Goal: Transaction & Acquisition: Purchase product/service

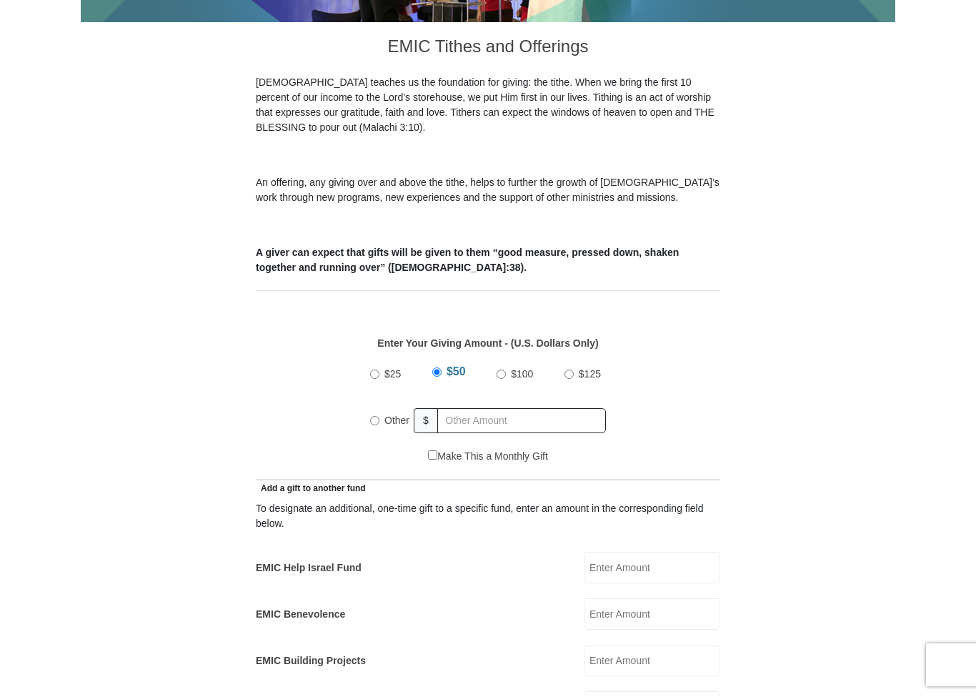
scroll to position [519, 0]
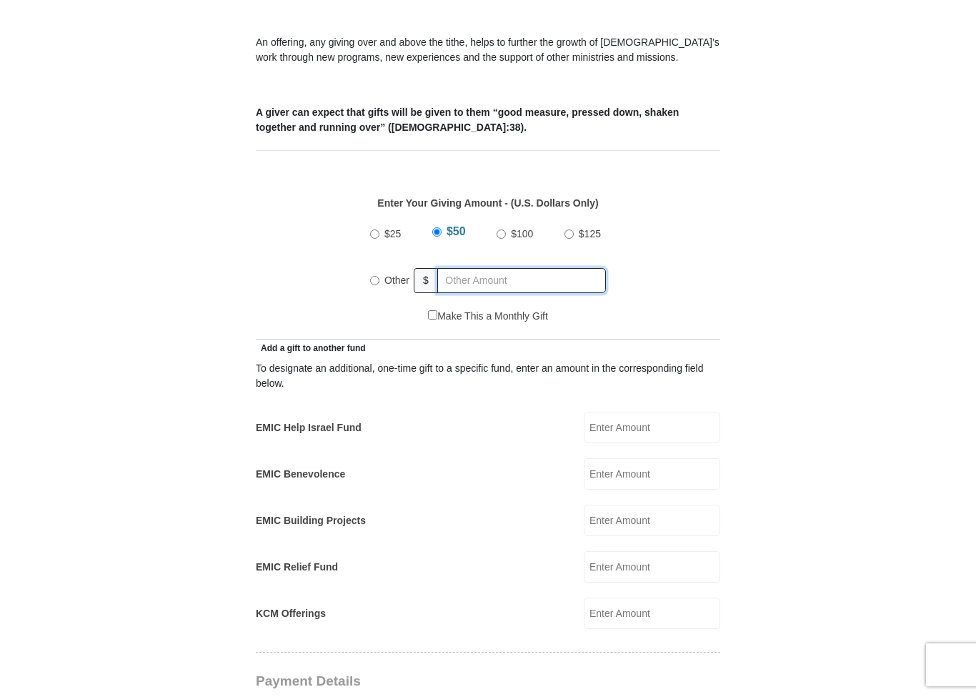
click at [484, 269] on input "text" at bounding box center [521, 281] width 169 height 25
radio input "true"
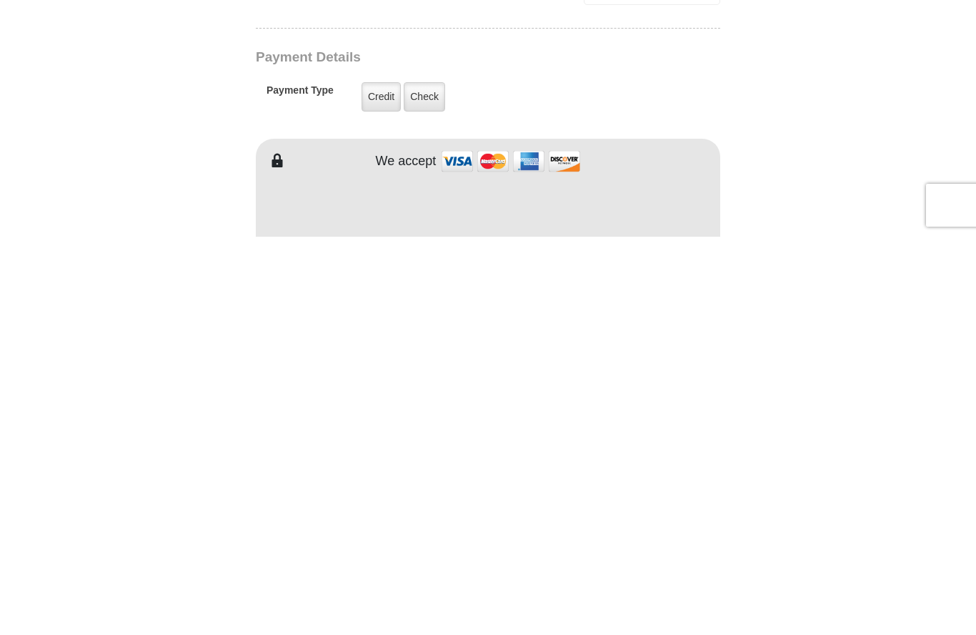
scroll to position [747, 0]
type input "40"
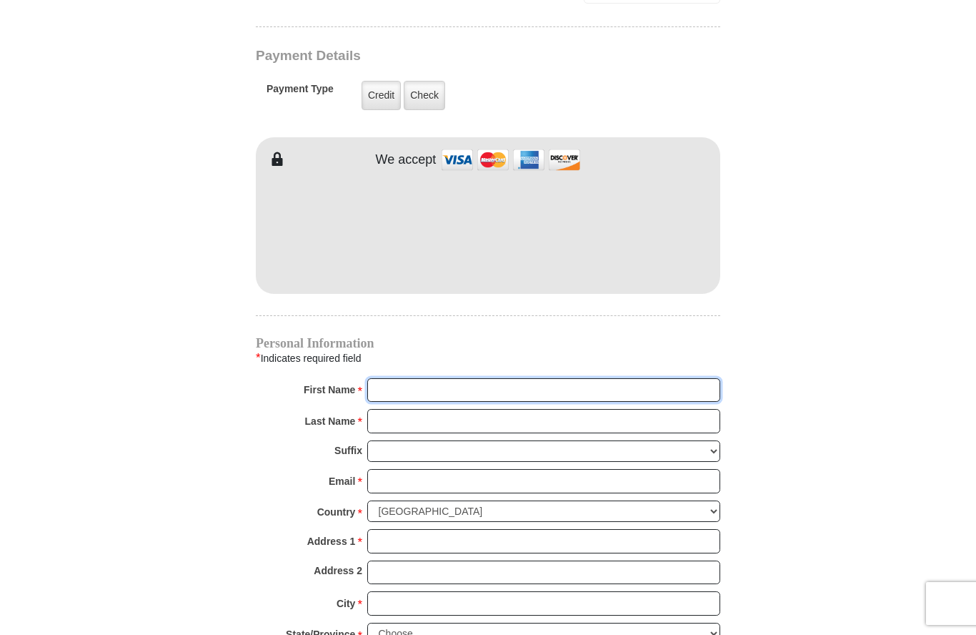
type input "Heather"
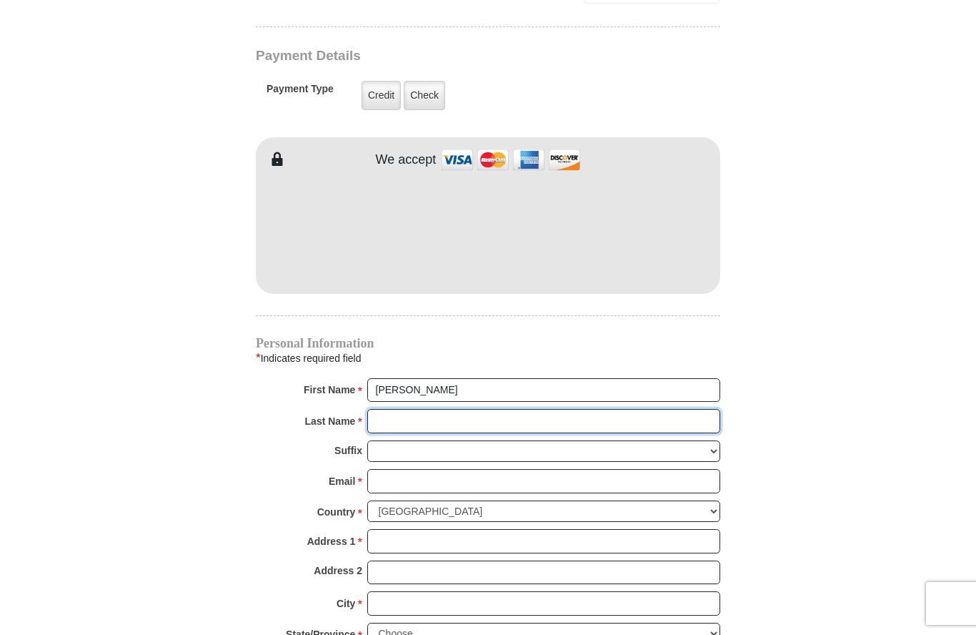
type input "Lind"
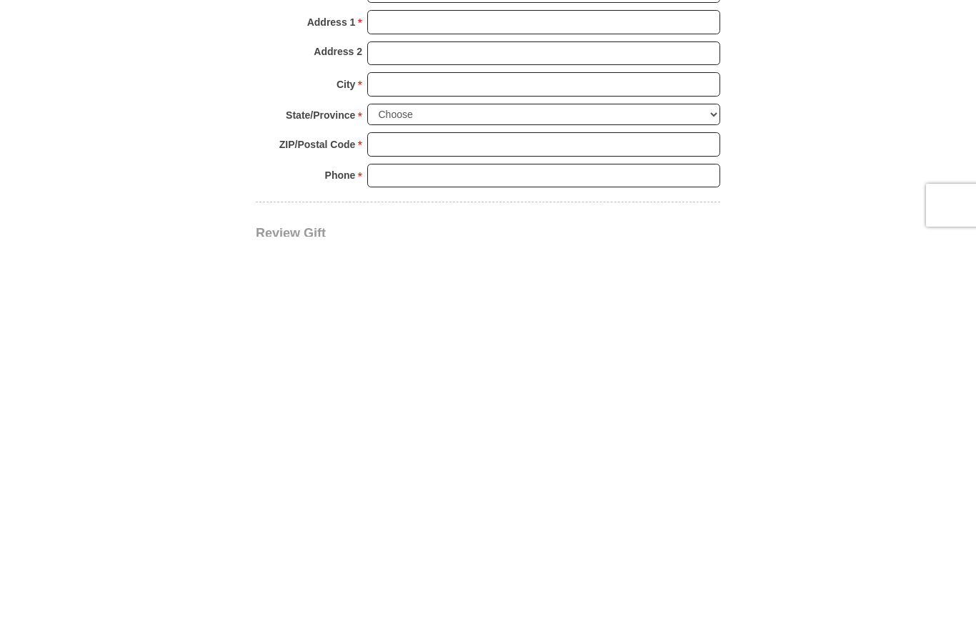
scroll to position [1278, 0]
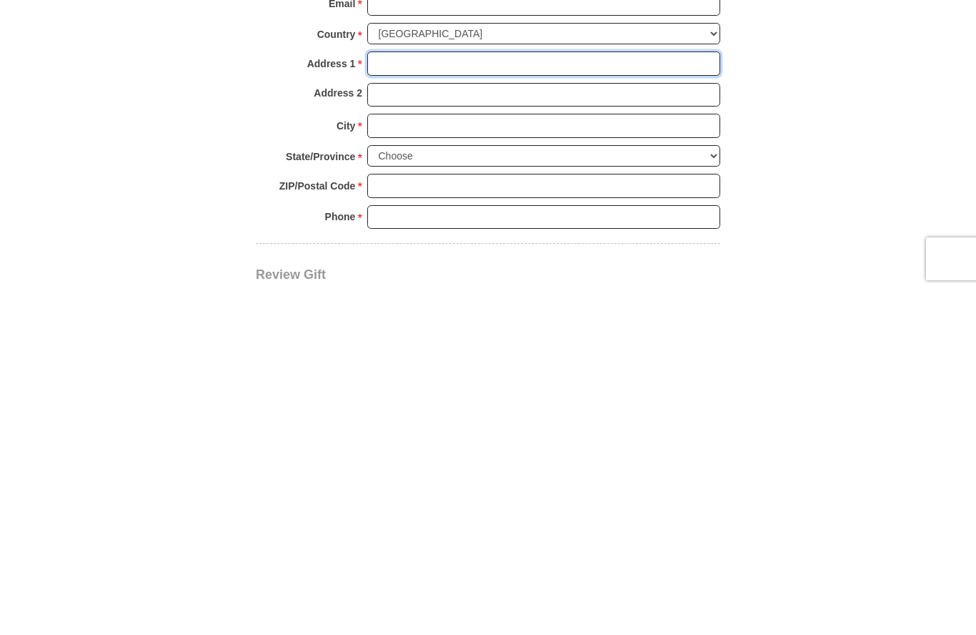
click at [400, 396] on input "Address 1 *" at bounding box center [543, 408] width 353 height 24
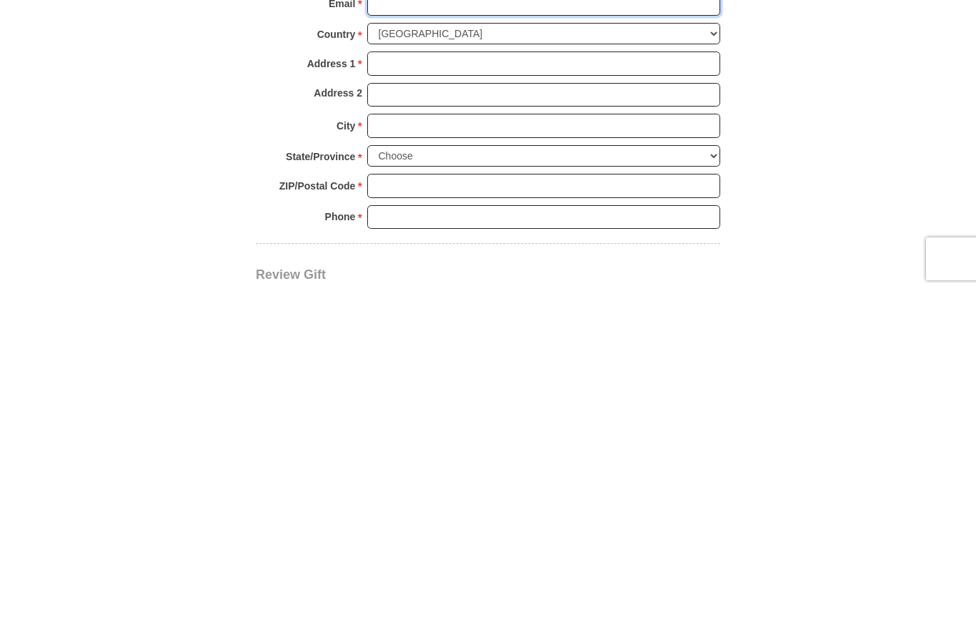
type input "cvsoffices@gmail.com"
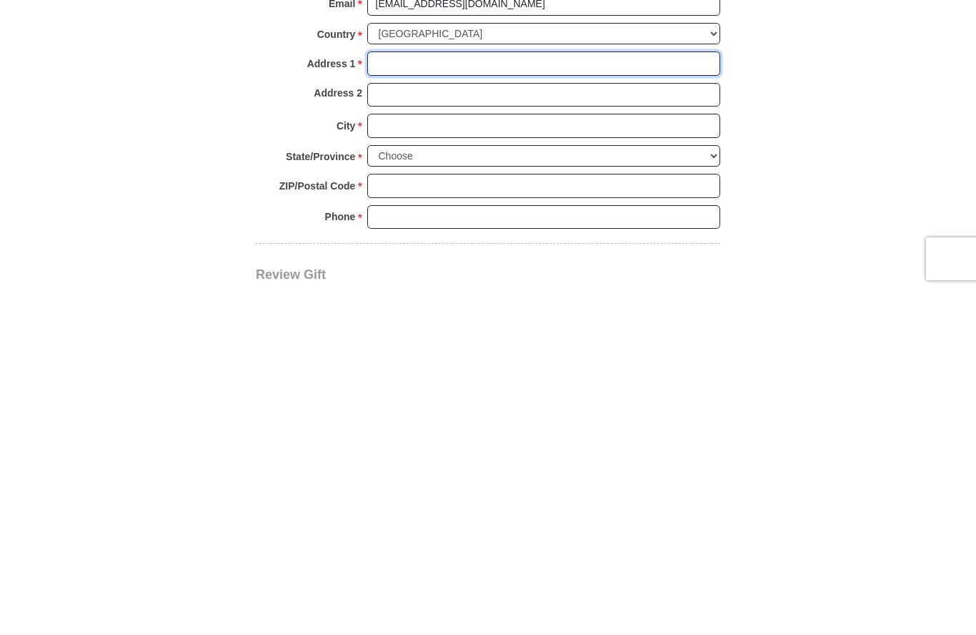
type input "1005 Rambler Rd"
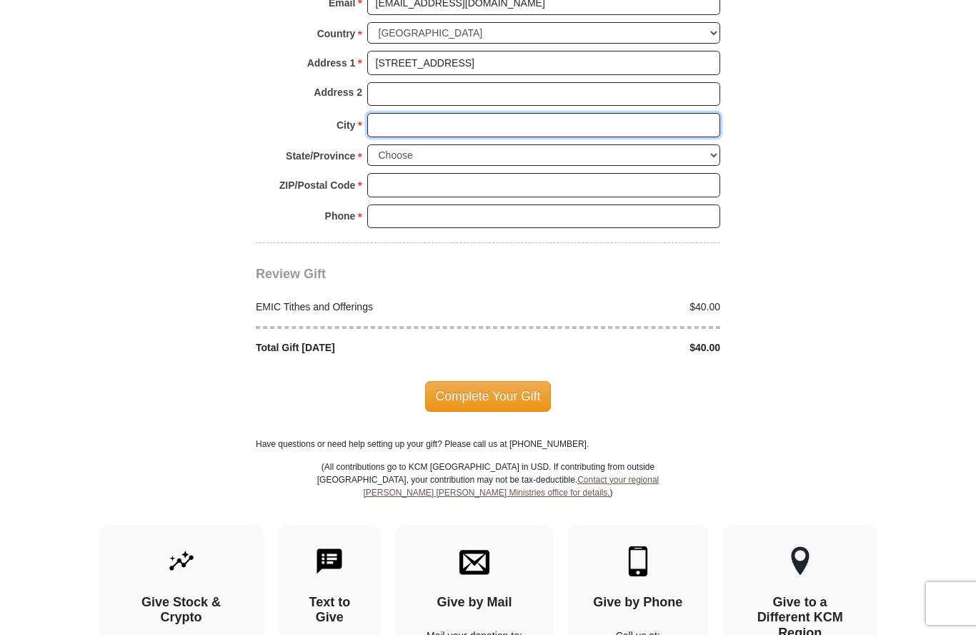
type input "Merced"
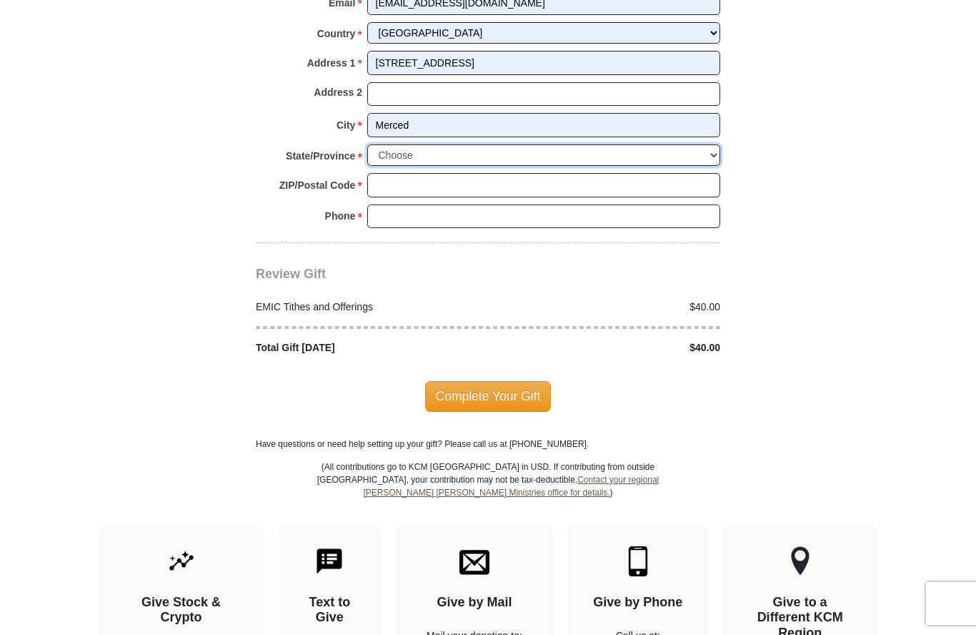
select select "CA"
type input "95348-2569"
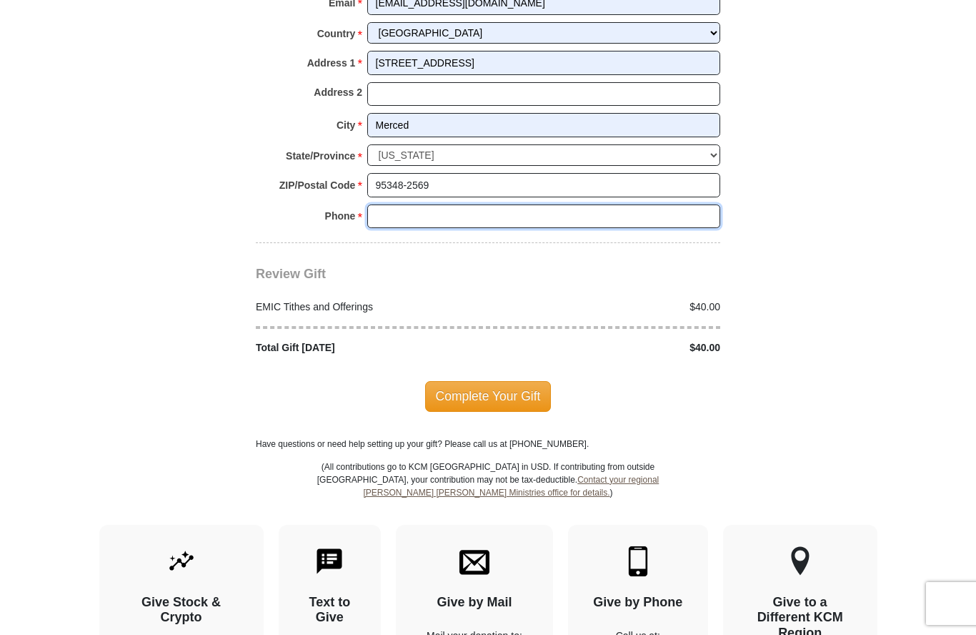
type input "2792018761"
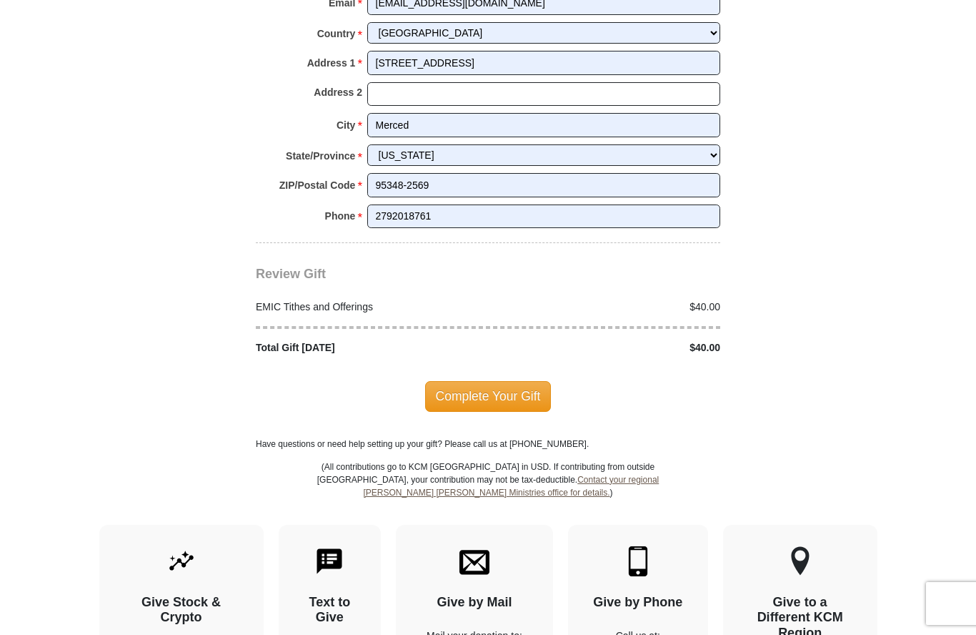
click at [502, 381] on span "Complete Your Gift" at bounding box center [488, 396] width 126 height 30
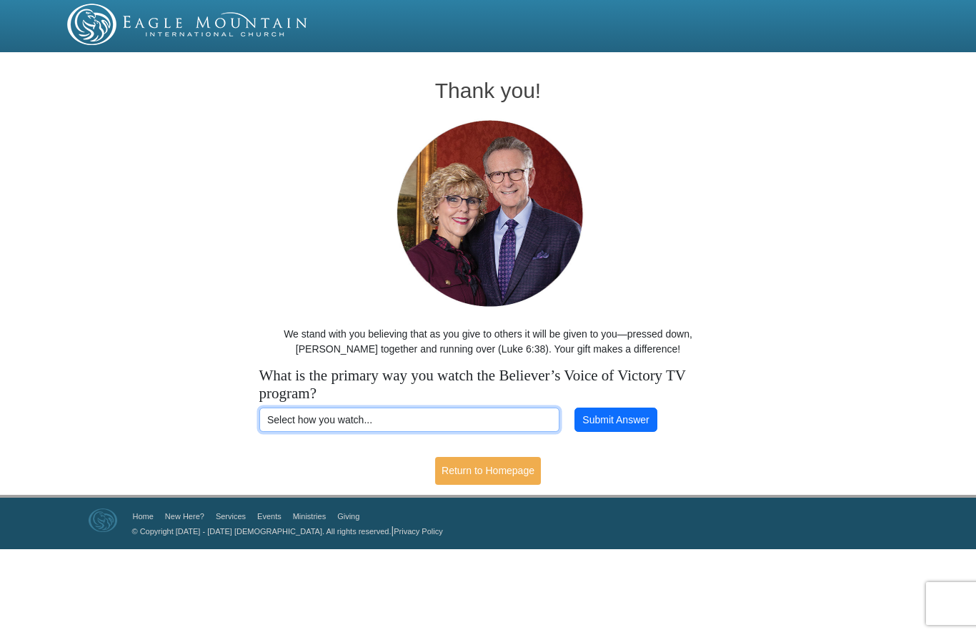
click at [385, 412] on select "Select how you watch... Daystar Morning Daystar Evening KCM.org GoVictory.com V…" at bounding box center [409, 419] width 300 height 24
select select "KCM.ORG"
click at [609, 417] on button "Submit Answer" at bounding box center [616, 419] width 83 height 24
